Goal: Download file/media

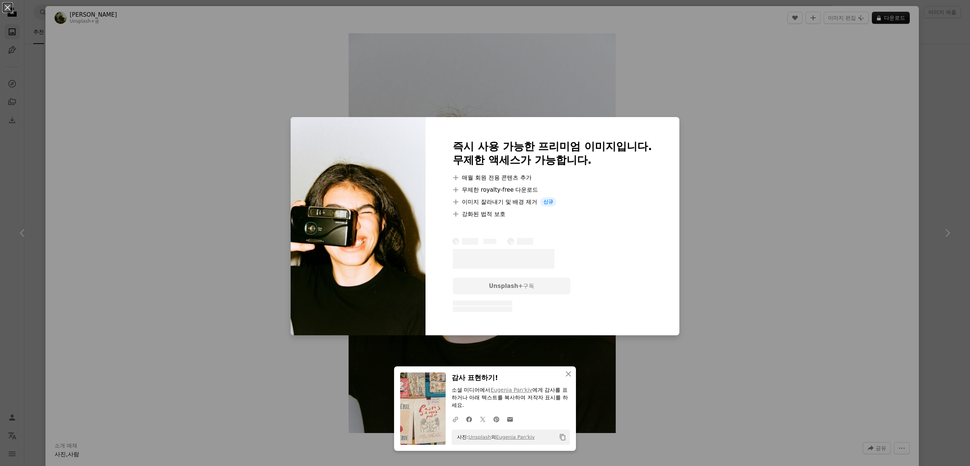
scroll to position [22481, 0]
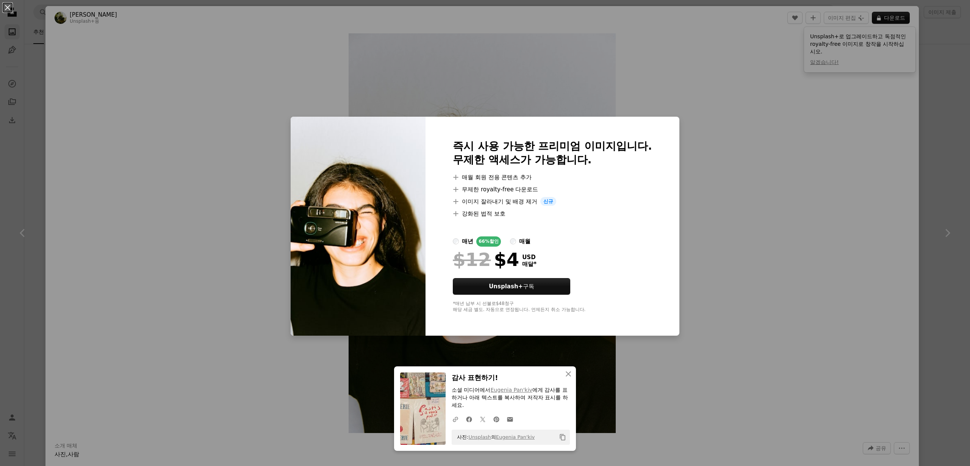
click at [757, 204] on div "An X shape An X shape 닫기 감사 표현하기! 소셜 미디어에서 [PERSON_NAME] 에게 감사를 표하거나 아래 텍스트를 복사…" at bounding box center [485, 233] width 970 height 466
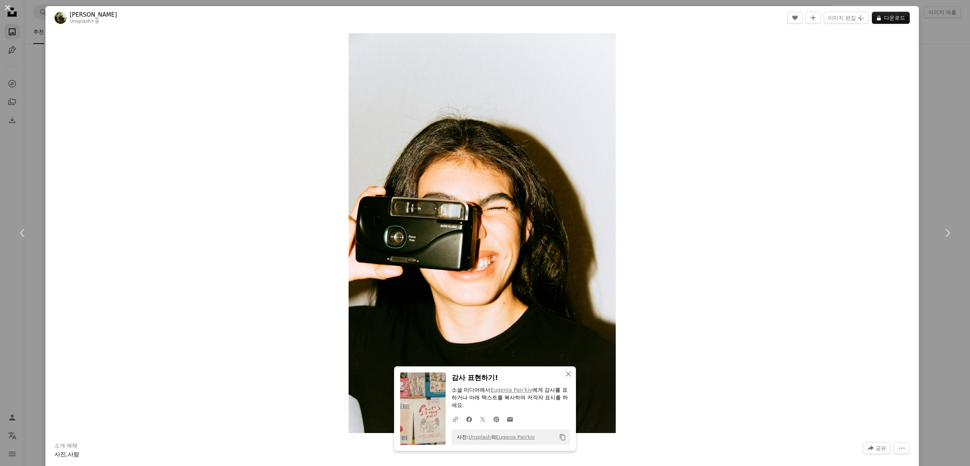
click at [6, 8] on button "An X shape" at bounding box center [7, 7] width 9 height 9
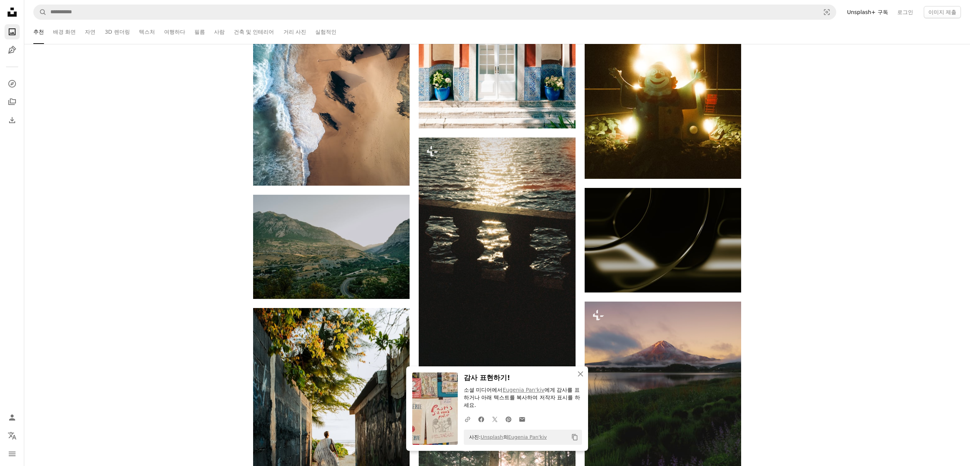
scroll to position [22901, 0]
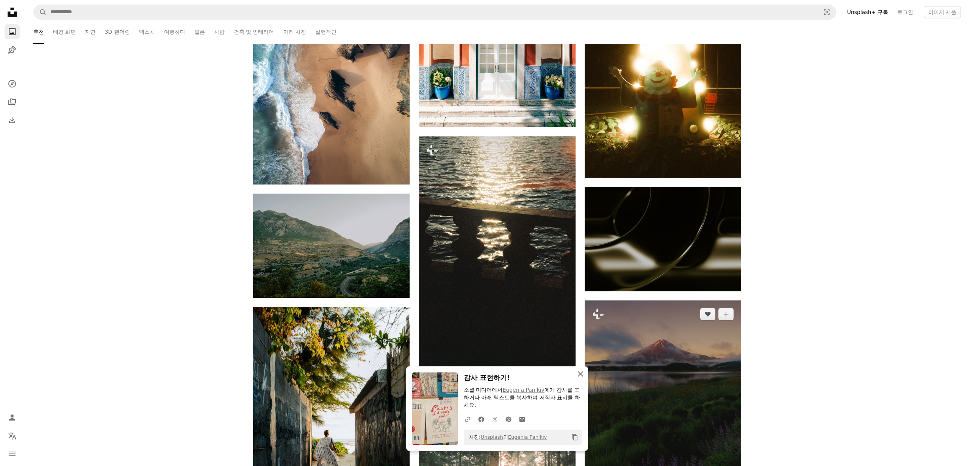
drag, startPoint x: 580, startPoint y: 381, endPoint x: 693, endPoint y: 350, distance: 116.5
click at [581, 377] on icon "button" at bounding box center [580, 373] width 5 height 5
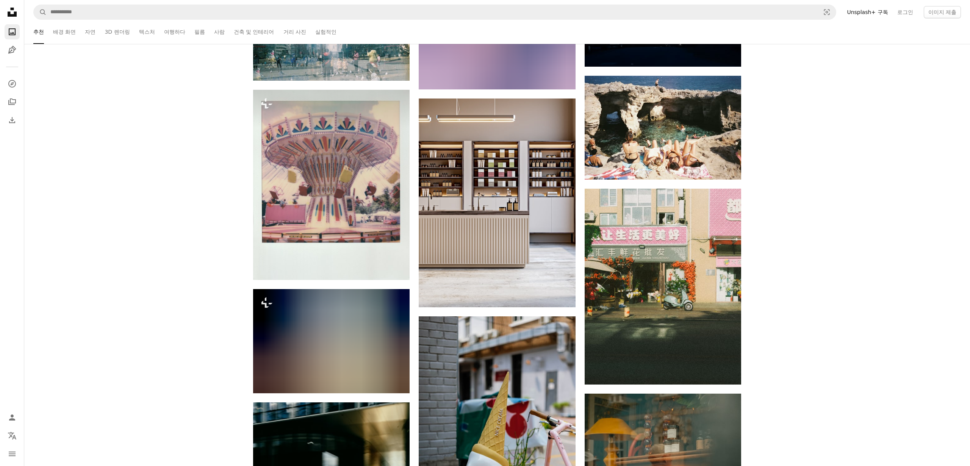
scroll to position [34368, 0]
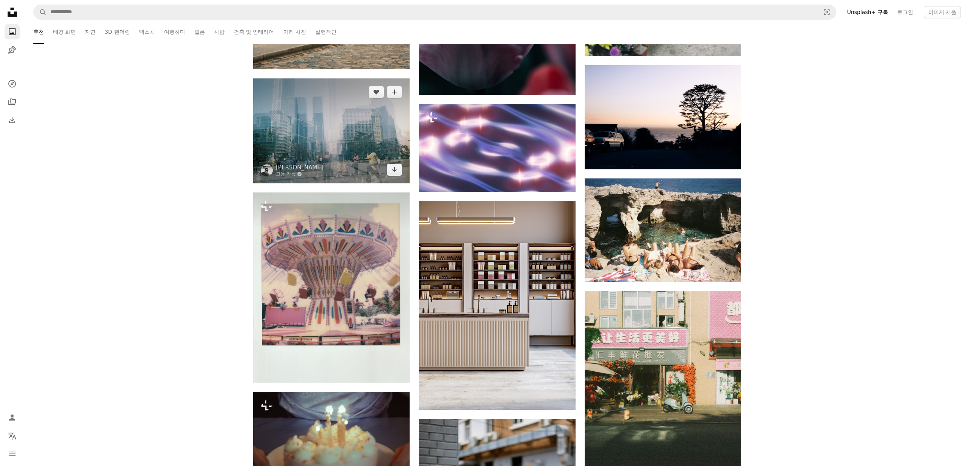
click at [330, 149] on img at bounding box center [331, 130] width 157 height 105
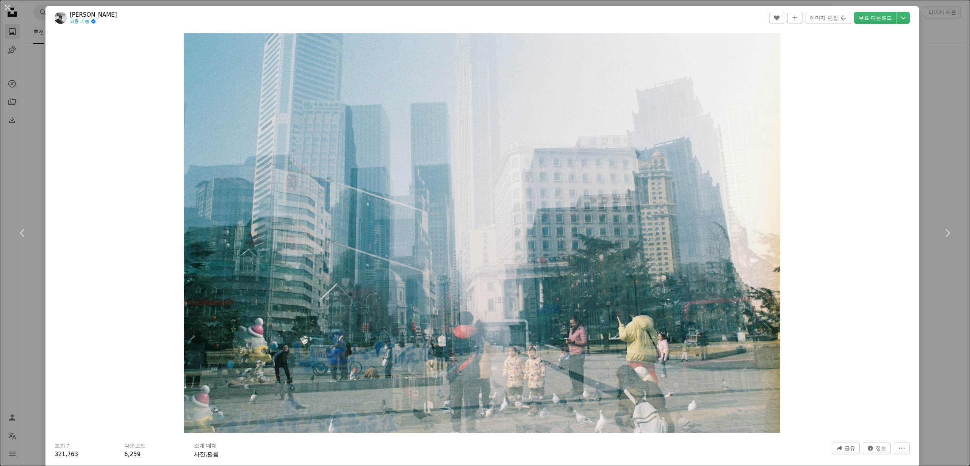
click at [944, 67] on div "An X shape Chevron left Chevron right [PERSON_NAME] 고용 가능 A checkmark inside of…" at bounding box center [485, 233] width 970 height 466
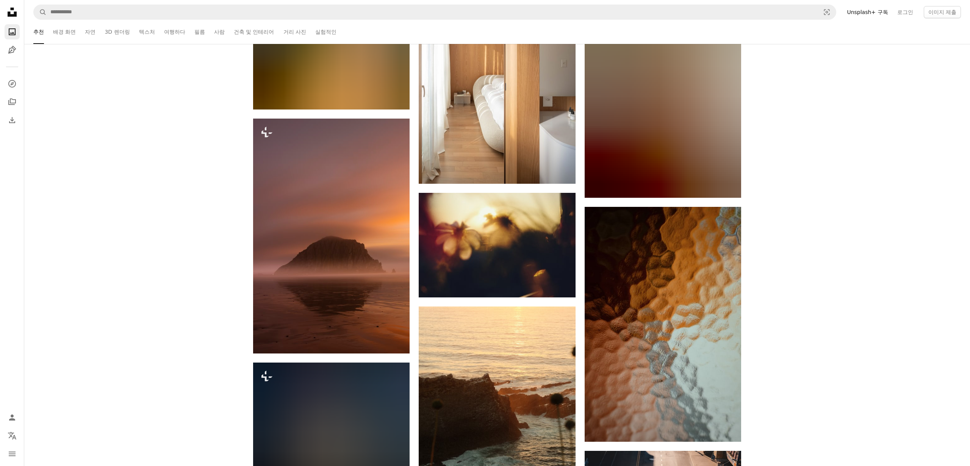
scroll to position [40390, 0]
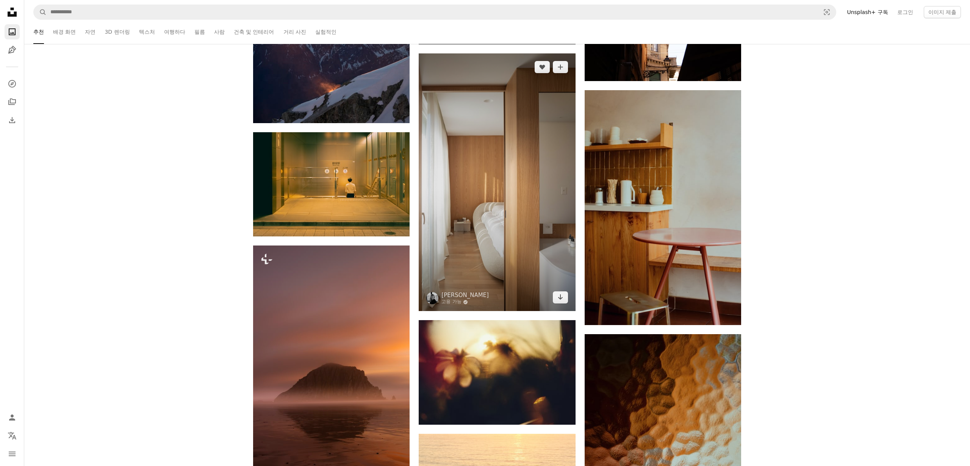
click at [487, 176] on img at bounding box center [497, 182] width 157 height 258
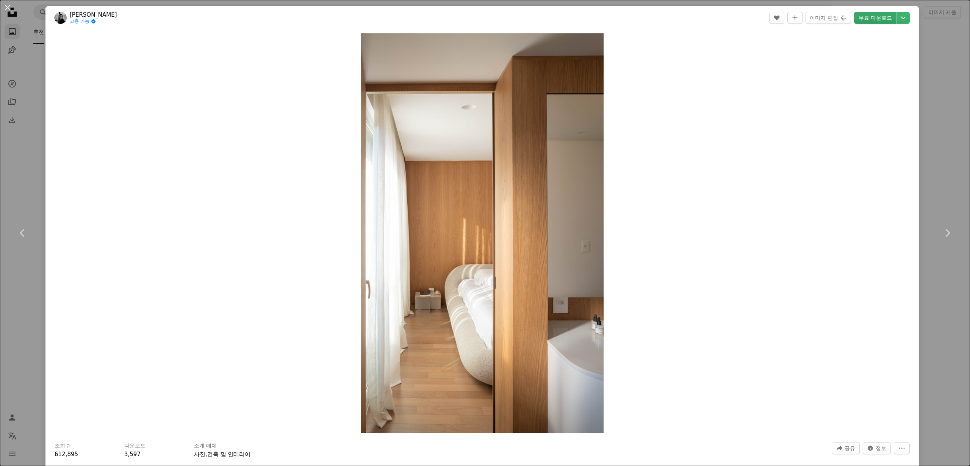
click at [885, 20] on link "무료 다운로드" at bounding box center [875, 18] width 42 height 12
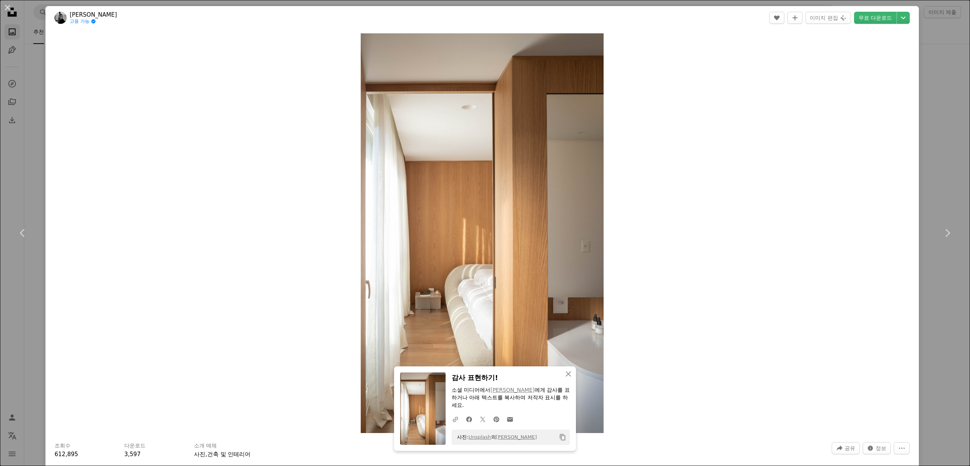
drag, startPoint x: 9, startPoint y: 8, endPoint x: 30, endPoint y: 8, distance: 20.9
click at [9, 8] on button "An X shape" at bounding box center [7, 7] width 9 height 9
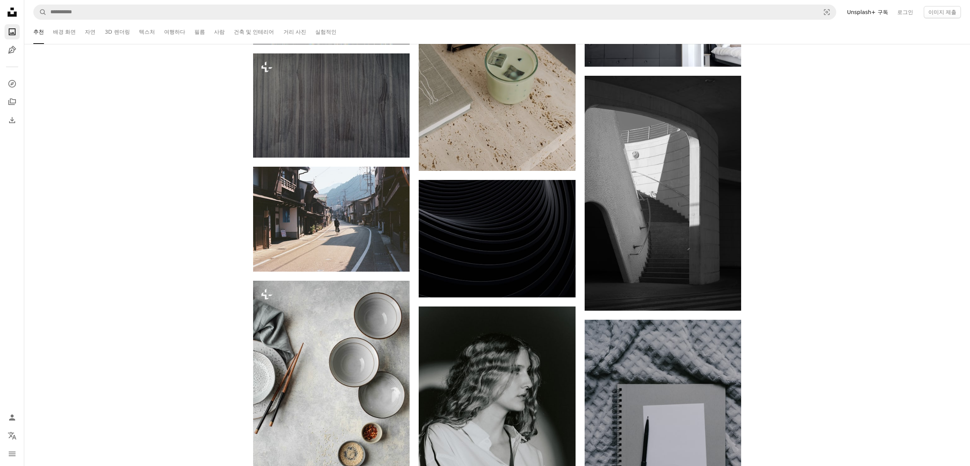
scroll to position [42806, 0]
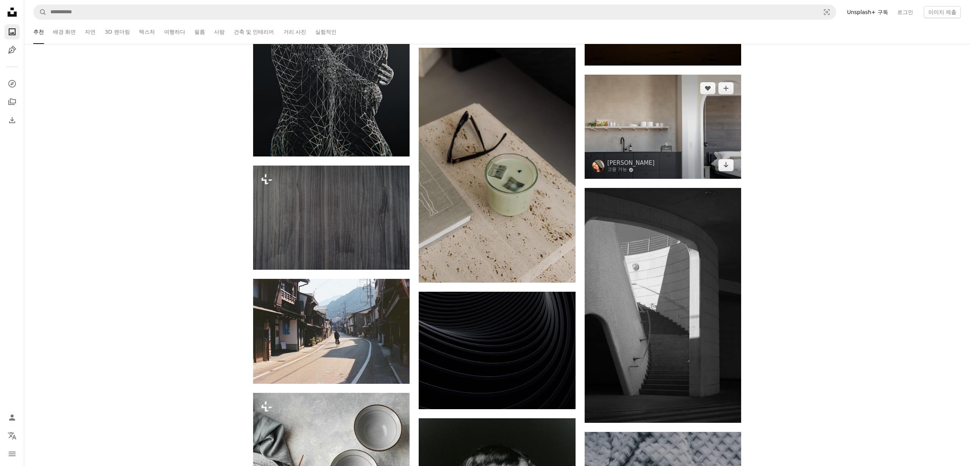
click at [650, 136] on img at bounding box center [663, 127] width 157 height 104
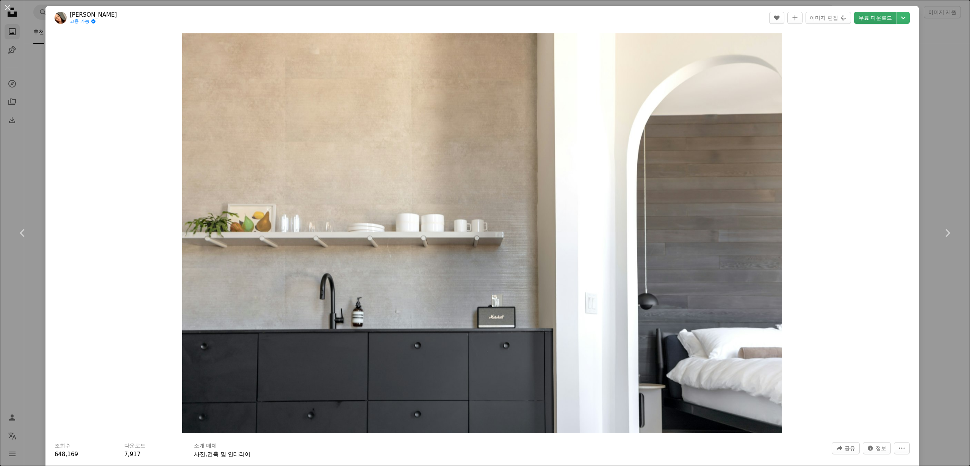
click at [881, 20] on link "무료 다운로드" at bounding box center [875, 18] width 42 height 12
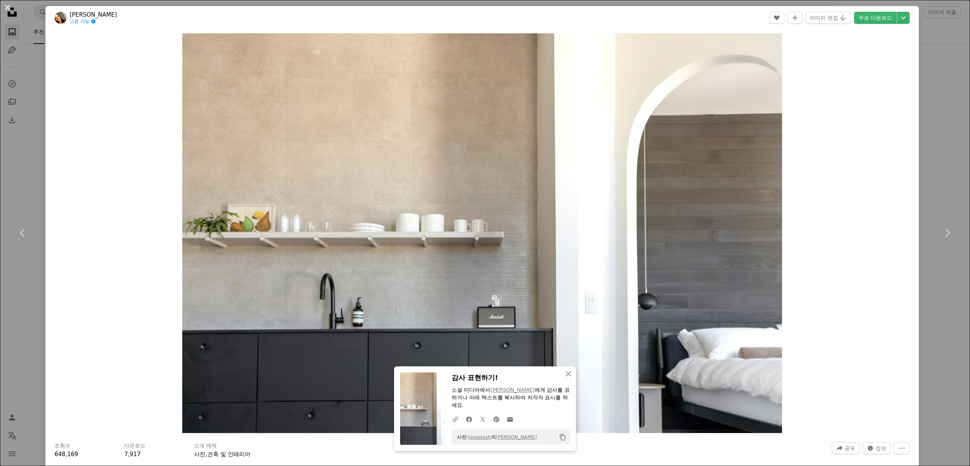
click at [8, 7] on button "An X shape" at bounding box center [7, 7] width 9 height 9
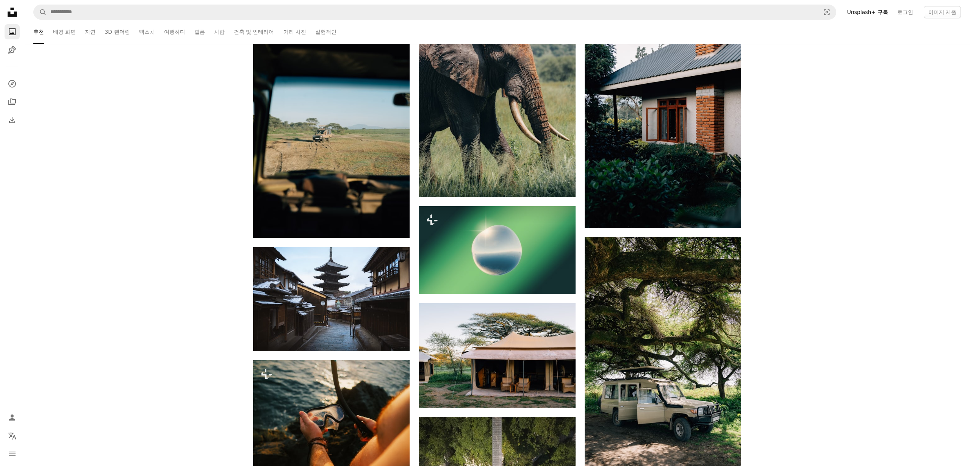
scroll to position [51251, 0]
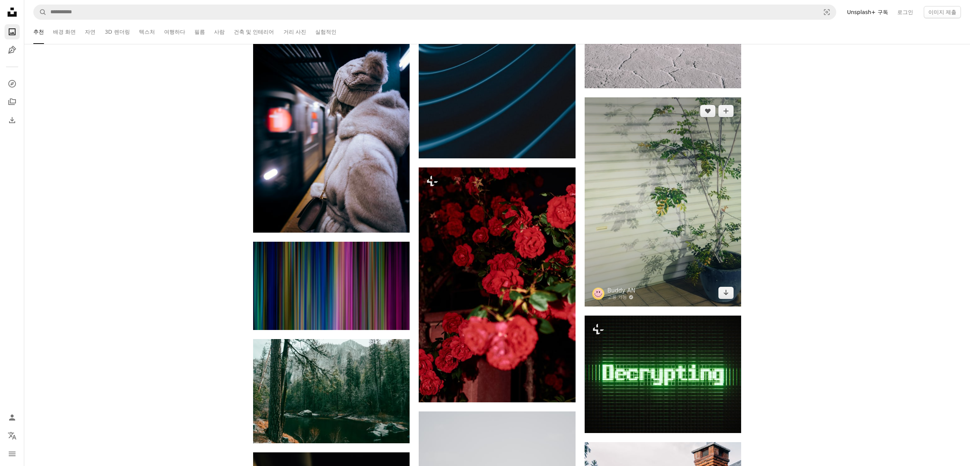
click at [651, 190] on img at bounding box center [663, 201] width 157 height 209
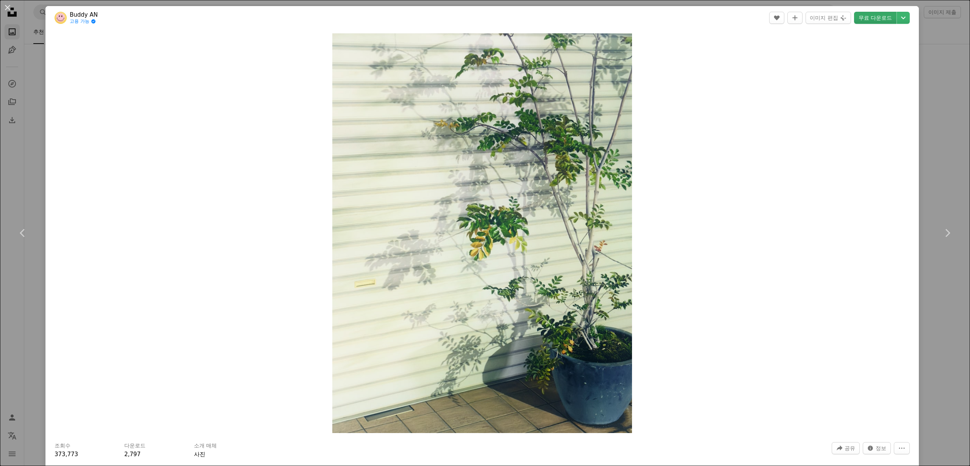
click at [884, 20] on link "무료 다운로드" at bounding box center [875, 18] width 42 height 12
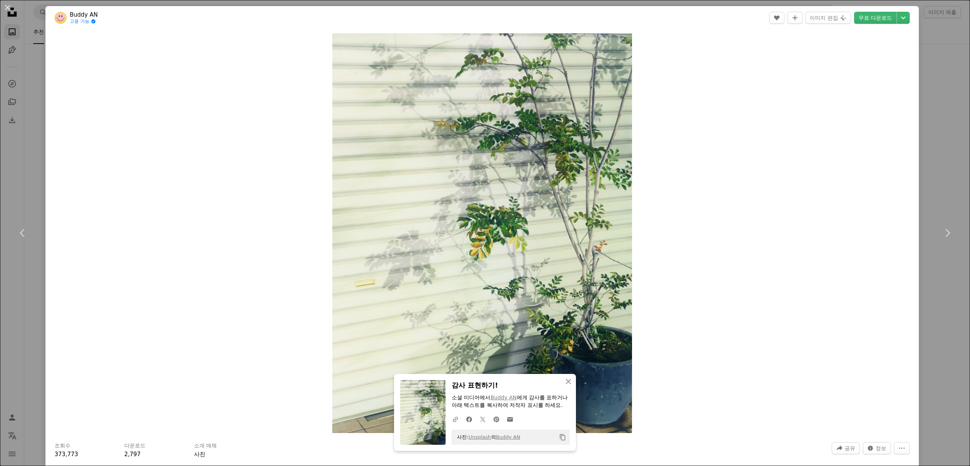
scroll to position [1, 0]
click at [33, 154] on div "An X shape Chevron left Chevron right An X shape 닫기 감사 표현하기! 소셜 미디어에서 [PERSON_N…" at bounding box center [485, 233] width 970 height 466
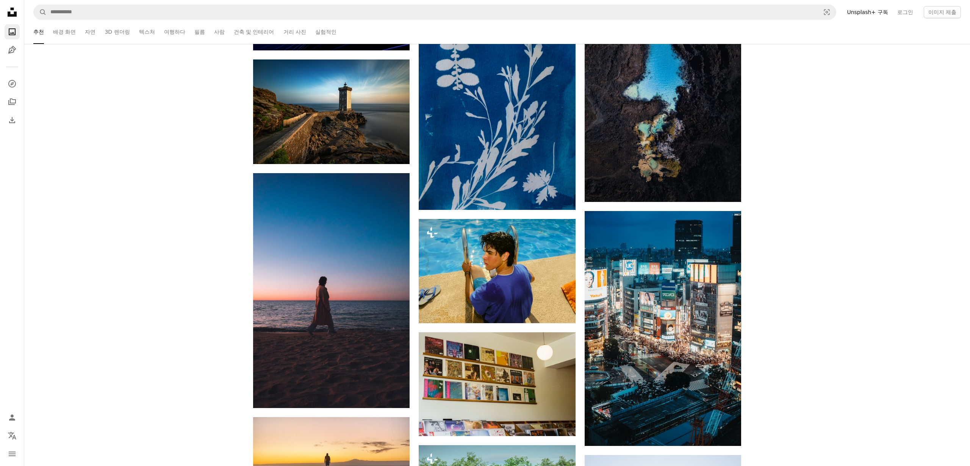
scroll to position [58811, 0]
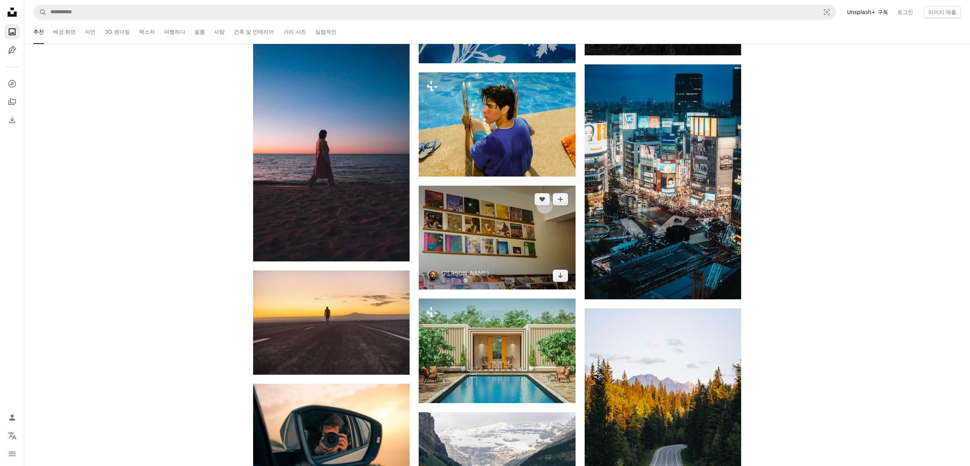
click at [515, 237] on img at bounding box center [497, 238] width 157 height 104
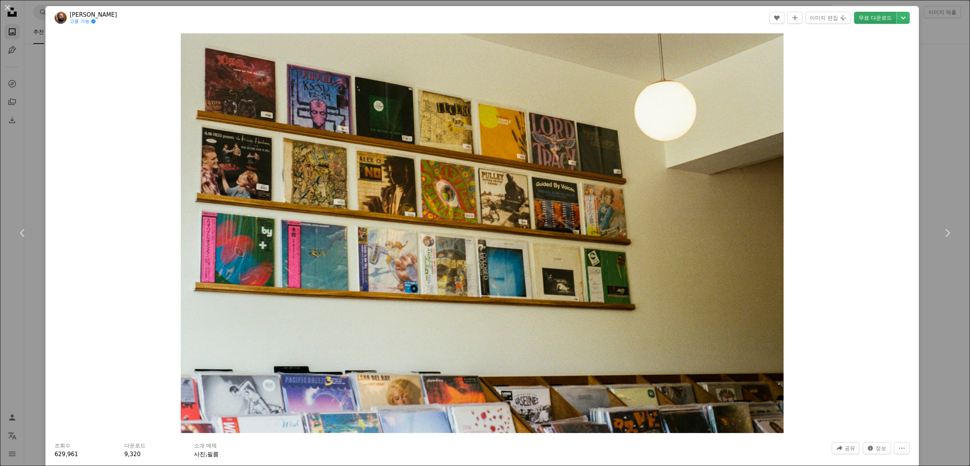
click at [882, 20] on link "무료 다운로드" at bounding box center [875, 18] width 42 height 12
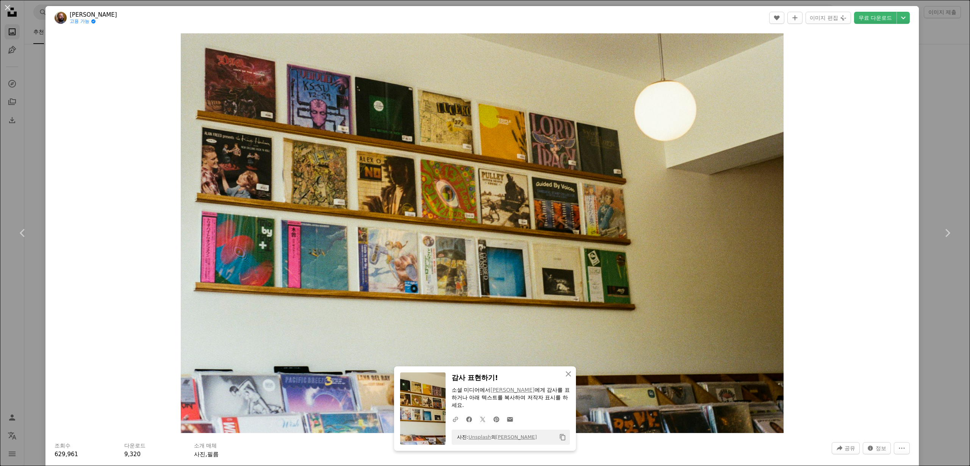
click at [33, 113] on div "An X shape Chevron left Chevron right An X shape 닫기 감사 표현하기! 소셜 미디어에서 [PERSON_N…" at bounding box center [485, 233] width 970 height 466
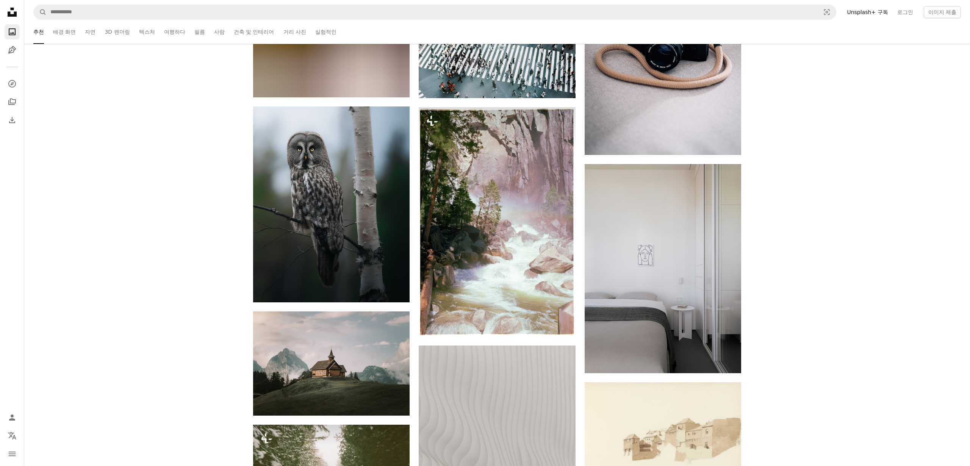
scroll to position [61867, 0]
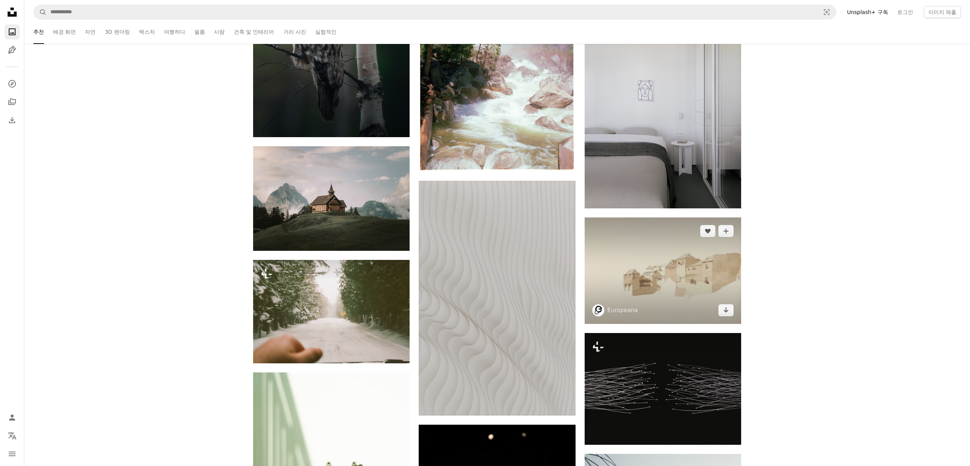
click at [651, 276] on img at bounding box center [663, 271] width 157 height 107
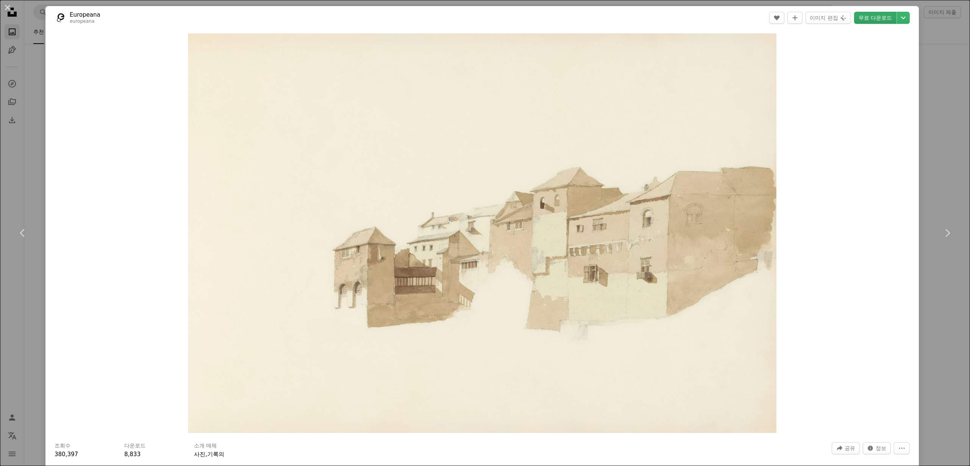
click at [880, 20] on link "무료 다운로드" at bounding box center [875, 18] width 42 height 12
click at [35, 69] on div "An X shape Chevron left Chevron right Europeana europeana A heart A plus sign 이…" at bounding box center [485, 233] width 970 height 466
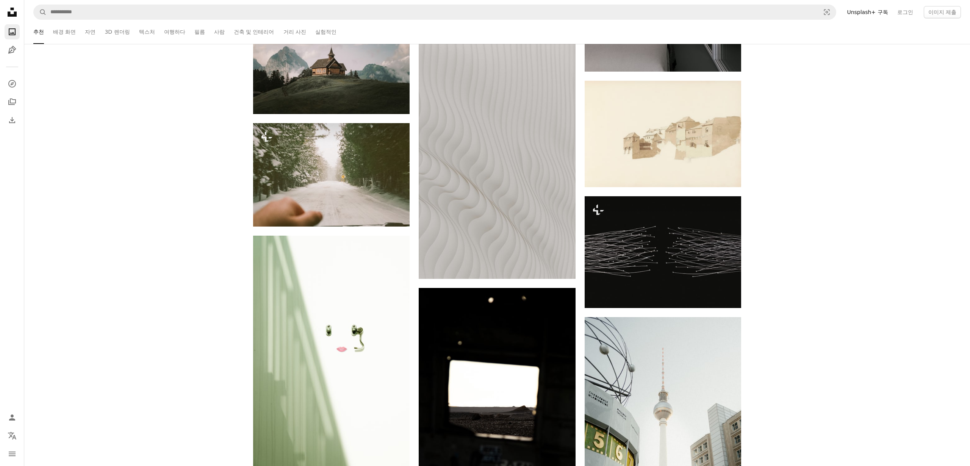
scroll to position [62425, 0]
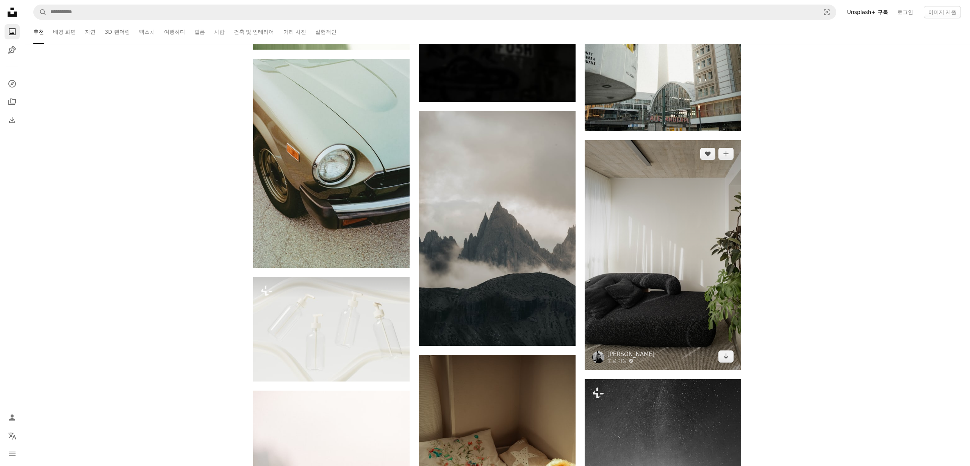
click at [715, 219] on img at bounding box center [663, 255] width 157 height 230
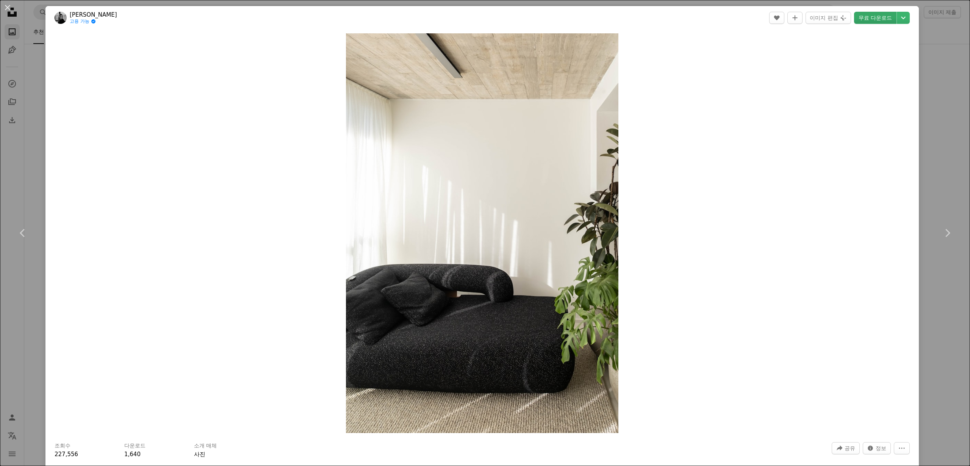
click at [884, 17] on link "무료 다운로드" at bounding box center [875, 18] width 42 height 12
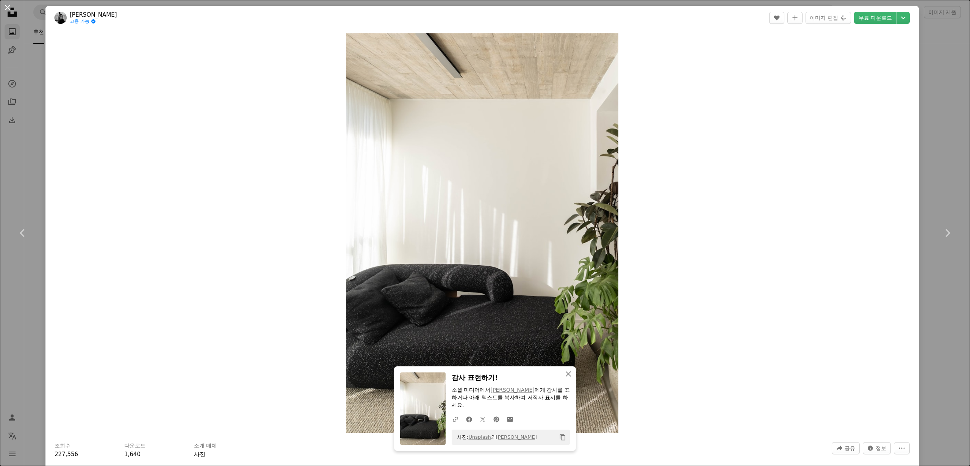
click at [7, 6] on button "An X shape" at bounding box center [7, 7] width 9 height 9
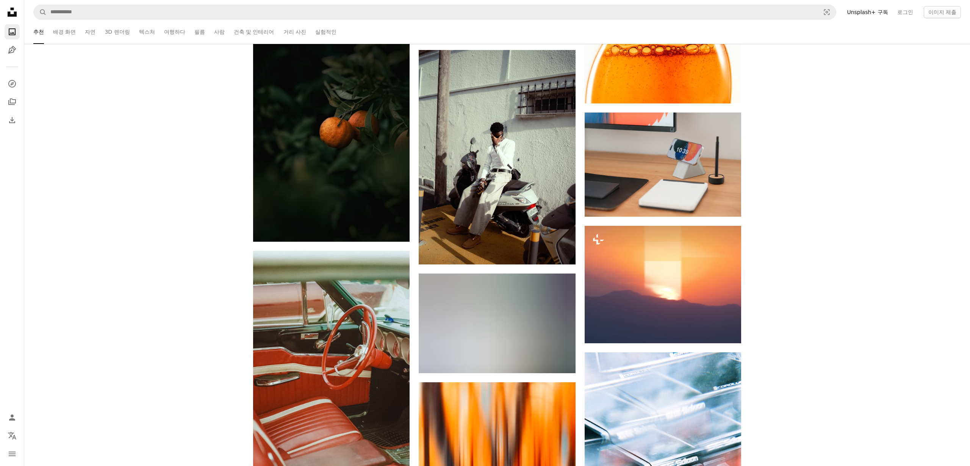
scroll to position [65116, 0]
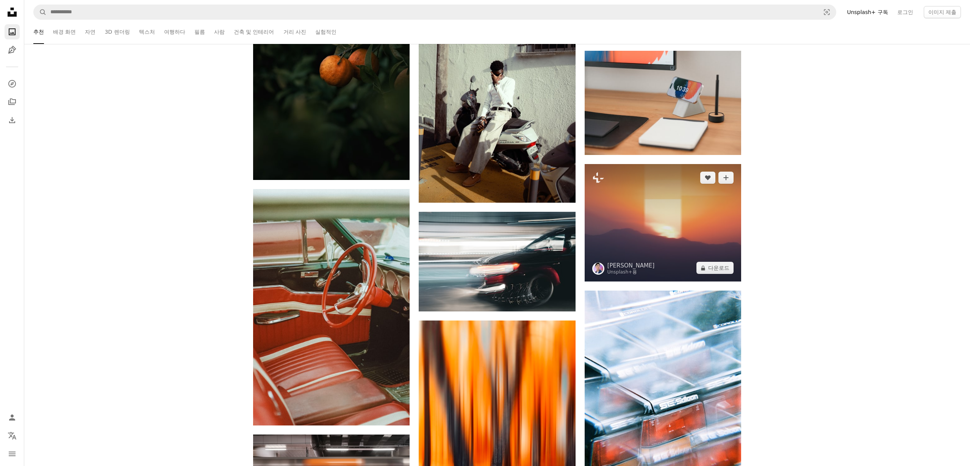
click at [685, 215] on img at bounding box center [663, 223] width 157 height 118
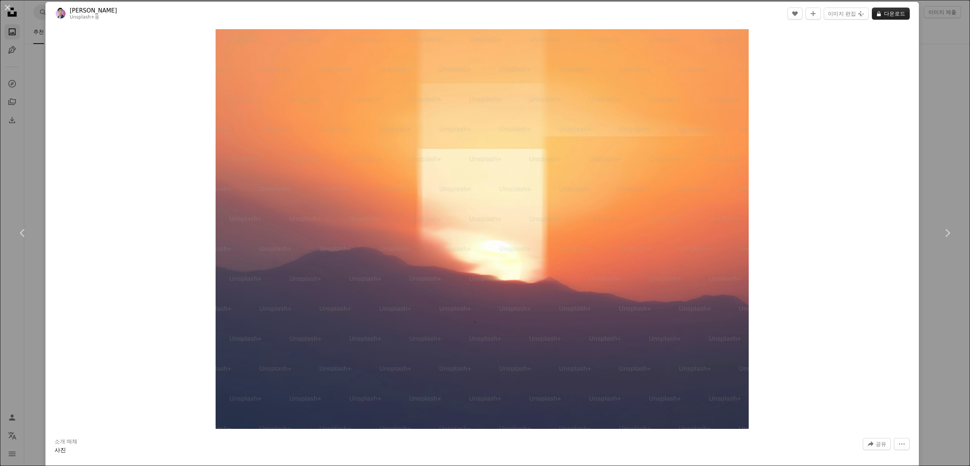
click at [903, 16] on button "A lock 다운로드" at bounding box center [891, 14] width 38 height 12
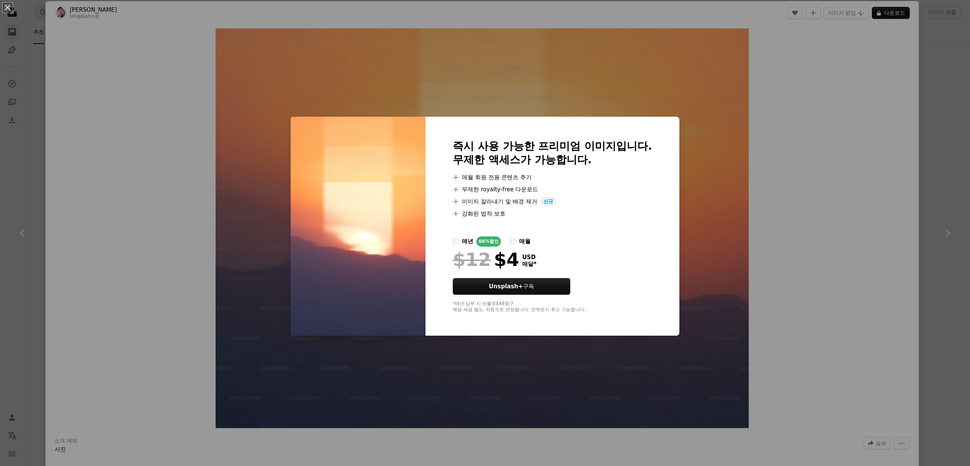
click at [836, 126] on div "An X shape 즉시 사용 가능한 프리미엄 이미지입니다. 무제한 액세스가 가능합니다. A plus sign 매월 회원 전용 콘텐츠 추가 A…" at bounding box center [485, 233] width 970 height 466
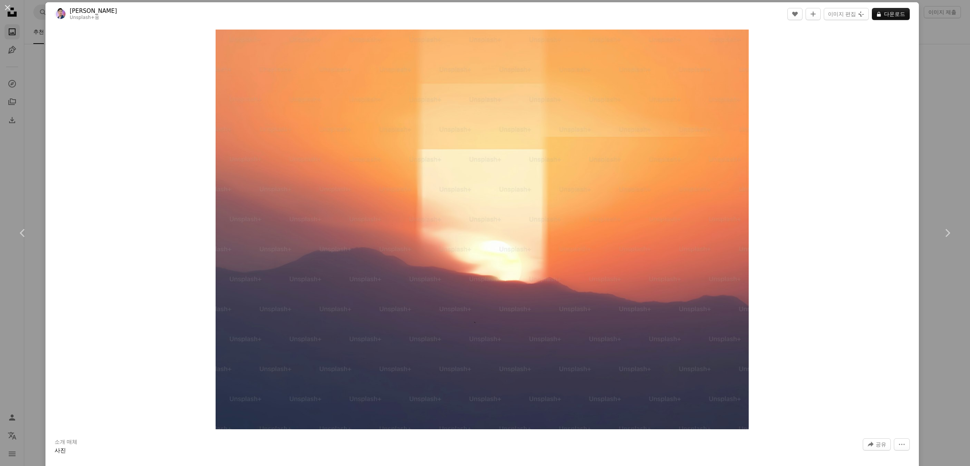
click at [34, 83] on div "An X shape Chevron left Chevron right [PERSON_NAME] Unsplash+ 용 A heart A plus …" at bounding box center [485, 233] width 970 height 466
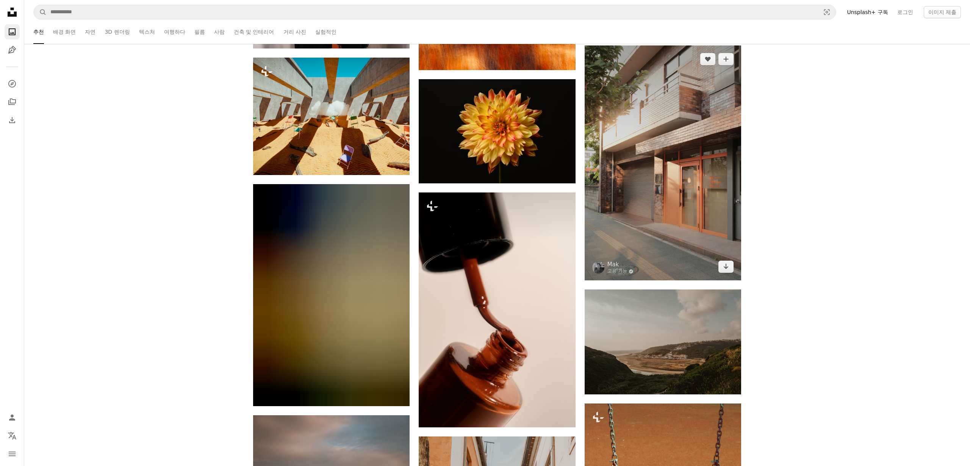
scroll to position [65608, 0]
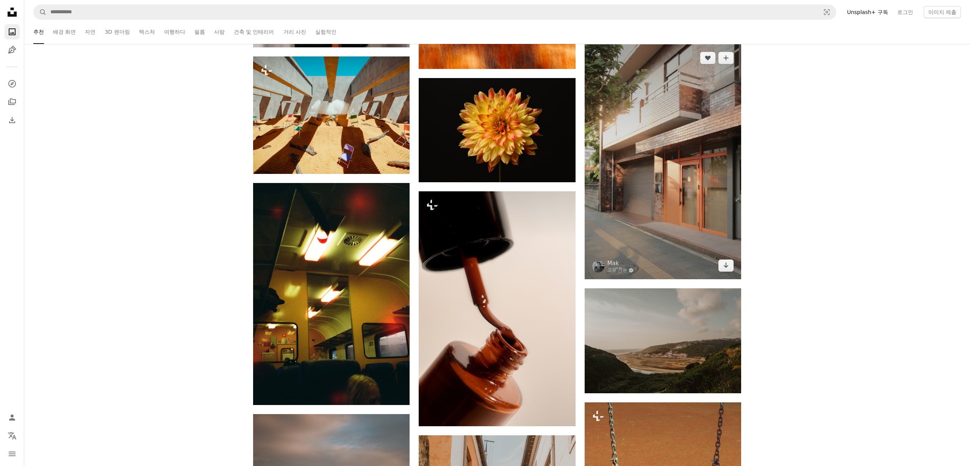
click at [713, 191] on img at bounding box center [663, 161] width 157 height 235
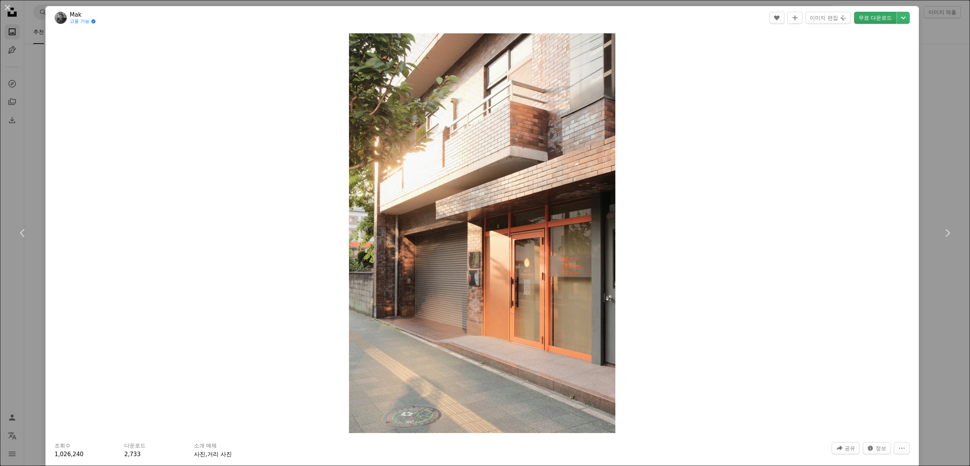
click at [886, 17] on link "무료 다운로드" at bounding box center [875, 18] width 42 height 12
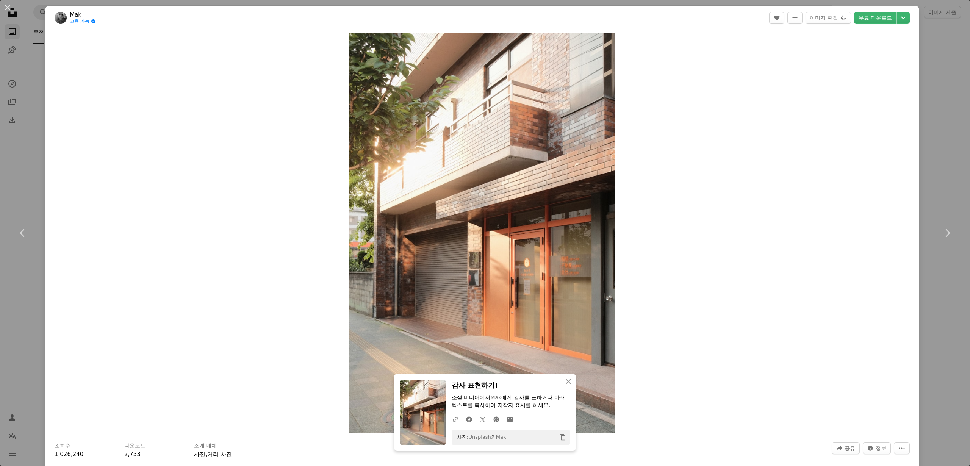
click at [31, 99] on div "An X shape Chevron left Chevron right An X shape 닫기 감사 표현하기! 소셜 미디어에서 [PERSON_N…" at bounding box center [485, 233] width 970 height 466
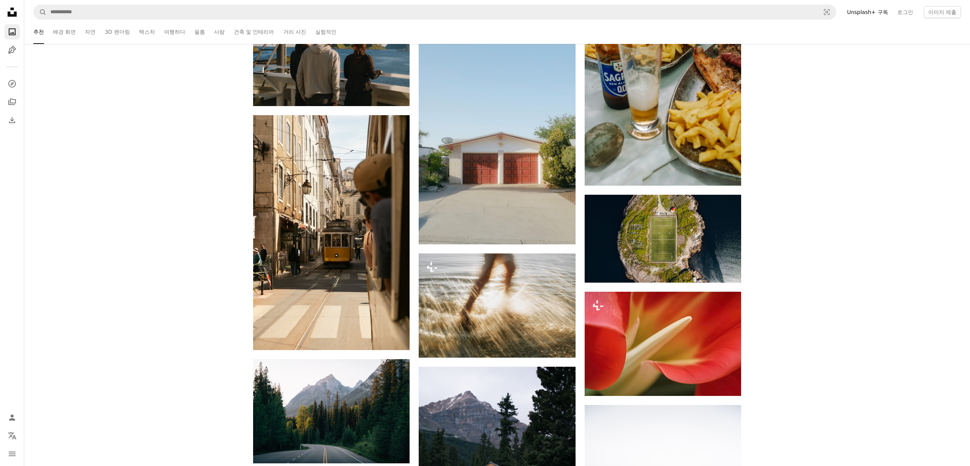
scroll to position [66531, 0]
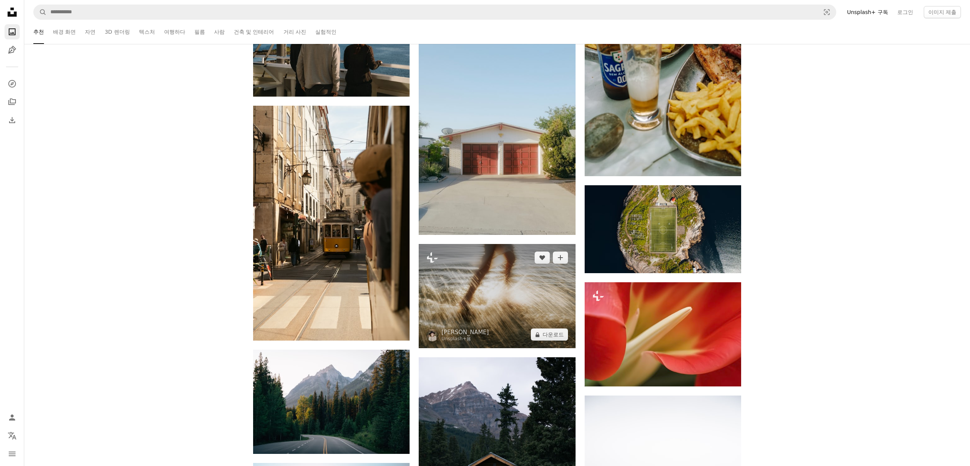
click at [517, 298] on img at bounding box center [497, 296] width 157 height 104
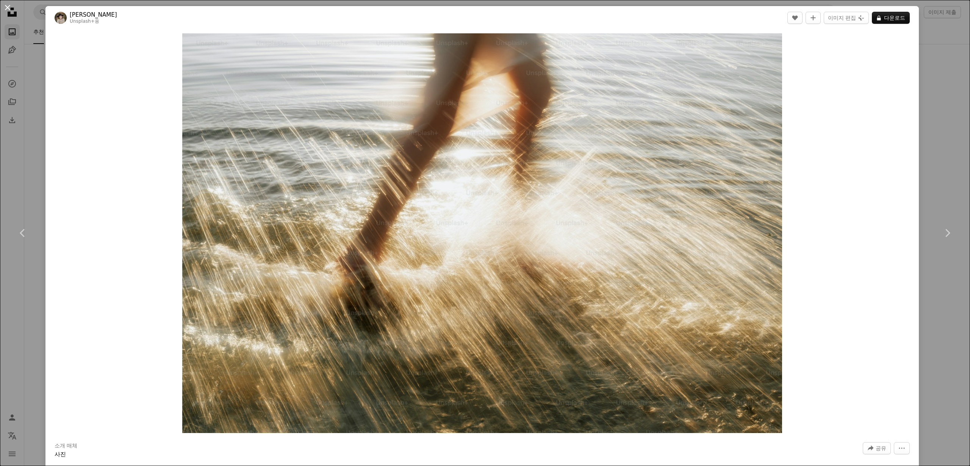
click at [7, 8] on button "An X shape" at bounding box center [7, 7] width 9 height 9
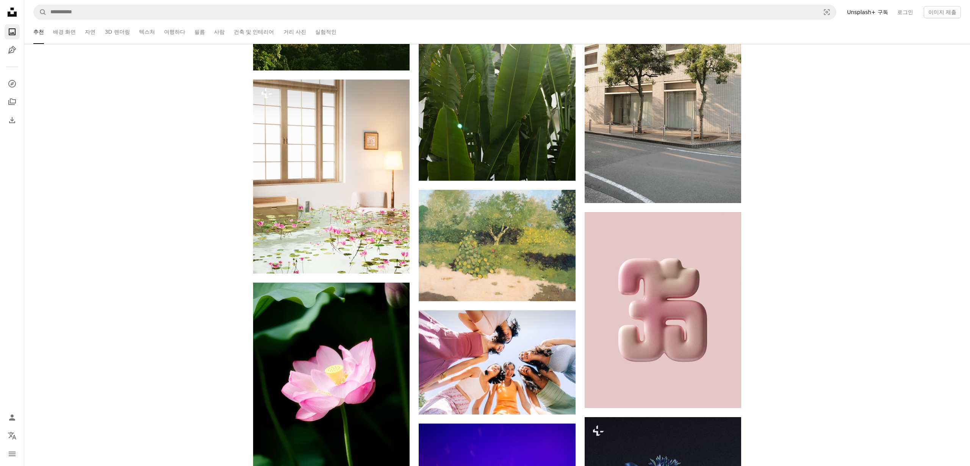
scroll to position [68572, 0]
